Goal: Check status: Check status

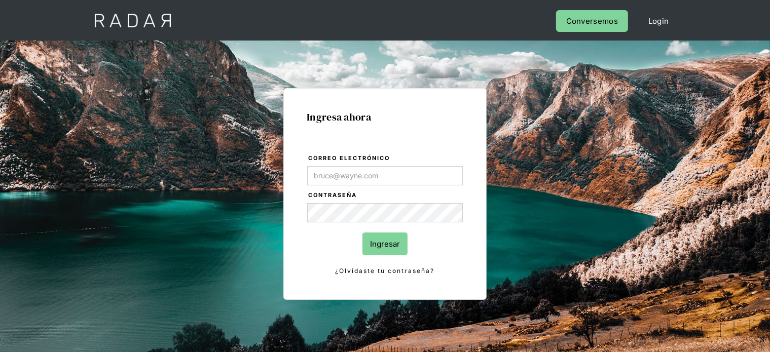
click at [386, 178] on input "Correo electrónico" at bounding box center [385, 175] width 156 height 19
type input "[PERSON_NAME][EMAIL_ADDRESS][DOMAIN_NAME]"
click at [379, 247] on input "Ingresar" at bounding box center [384, 244] width 45 height 23
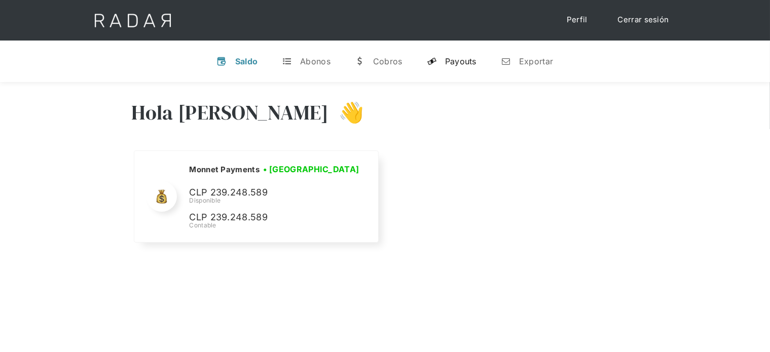
select select "monnetpayments"
click at [468, 63] on div "Payouts" at bounding box center [460, 61] width 31 height 10
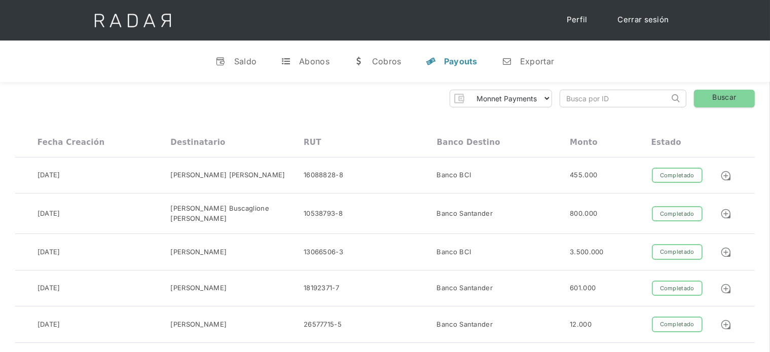
click at [614, 102] on input "search" at bounding box center [614, 98] width 109 height 17
paste input "00212000000000013286"
type input "00212000000000013286"
click at [744, 96] on link "Buscar" at bounding box center [724, 99] width 61 height 18
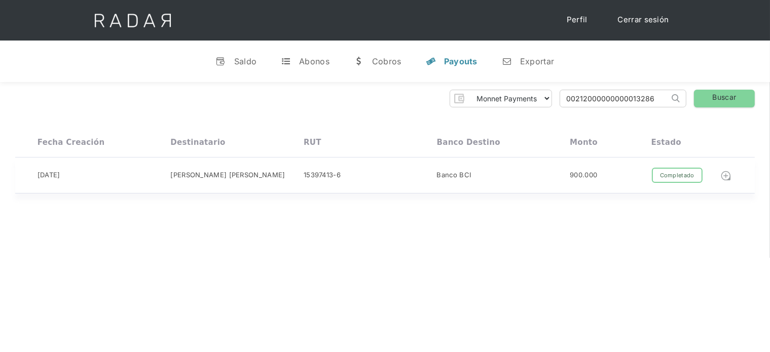
click at [728, 173] on img at bounding box center [725, 175] width 11 height 11
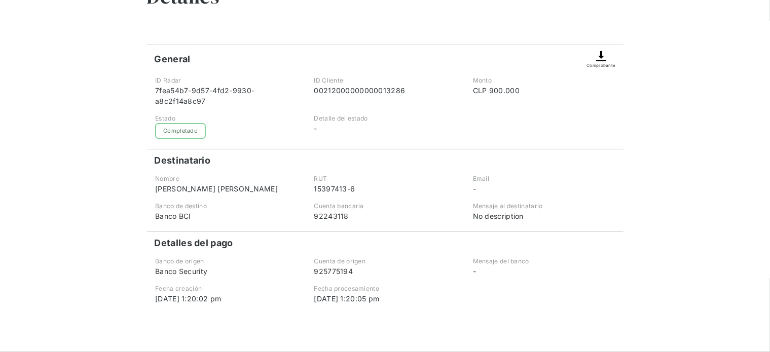
scroll to position [110, 0]
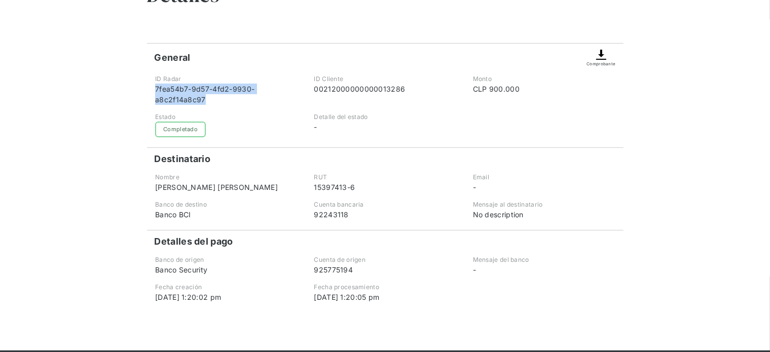
drag, startPoint x: 155, startPoint y: 88, endPoint x: 218, endPoint y: 102, distance: 64.4
click at [218, 102] on div "7fea54b7-9d57-4fd2-9930-a8c2f14a8c97" at bounding box center [226, 94] width 142 height 21
copy div "7fea54b7-9d57-4fd2-9930-a8c2f14a8c97"
